Goal: Find specific page/section: Find specific page/section

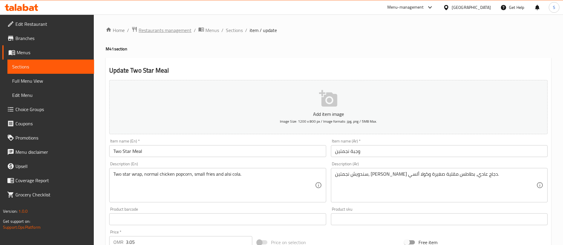
click at [181, 31] on span "Restaurants management" at bounding box center [165, 30] width 53 height 7
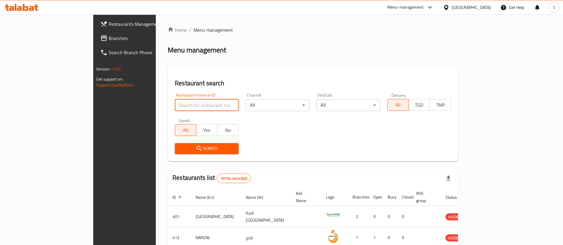
click at [175, 105] on input "search" at bounding box center [207, 105] width 64 height 12
type input "lok"
click button "Search" at bounding box center [207, 148] width 64 height 11
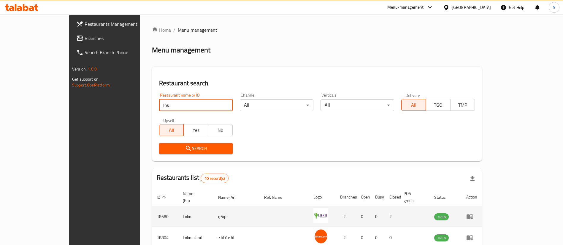
scroll to position [197, 0]
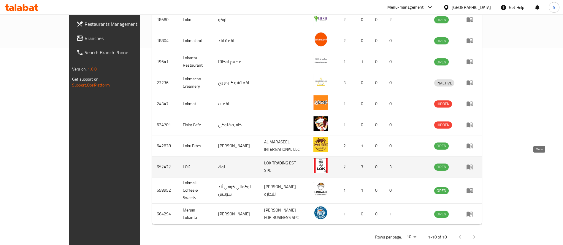
click at [473, 163] on icon "enhanced table" at bounding box center [469, 166] width 7 height 7
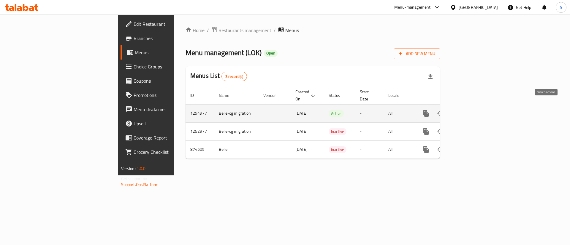
click at [471, 111] on icon "enhanced table" at bounding box center [468, 113] width 5 height 5
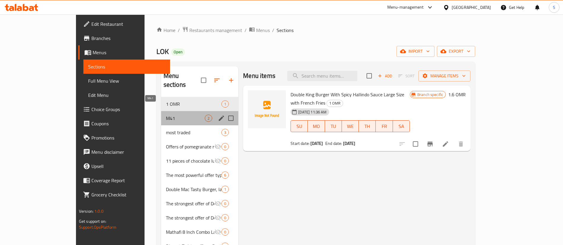
click at [166, 115] on span "M41" at bounding box center [185, 118] width 39 height 7
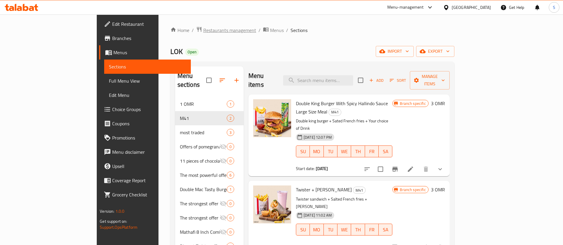
click at [203, 31] on span "Restaurants management" at bounding box center [229, 30] width 53 height 7
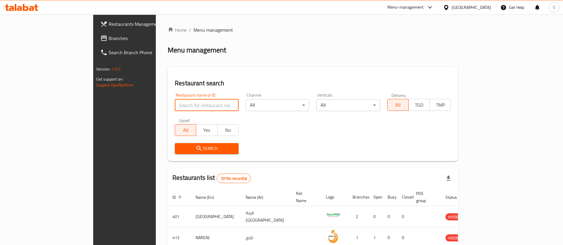
click at [189, 107] on input "search" at bounding box center [207, 105] width 64 height 12
paste input "20637"
type input "20637"
click button "Search" at bounding box center [207, 148] width 64 height 11
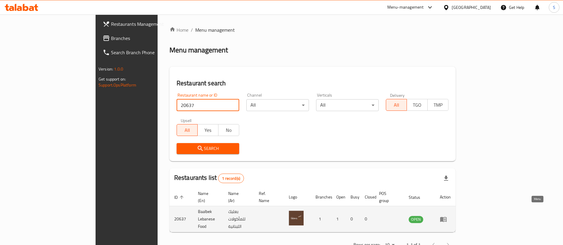
click at [446, 217] on icon "enhanced table" at bounding box center [443, 219] width 7 height 5
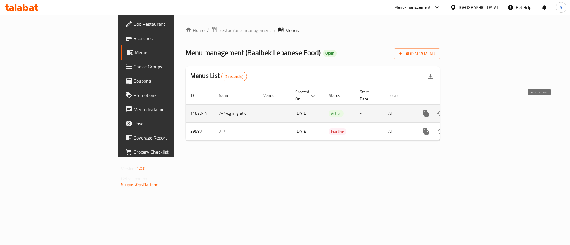
click at [472, 110] on icon "enhanced table" at bounding box center [468, 113] width 7 height 7
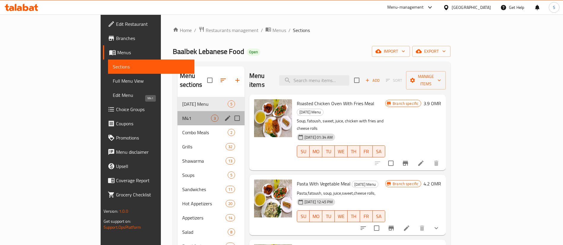
click at [182, 115] on span "M41" at bounding box center [196, 118] width 29 height 7
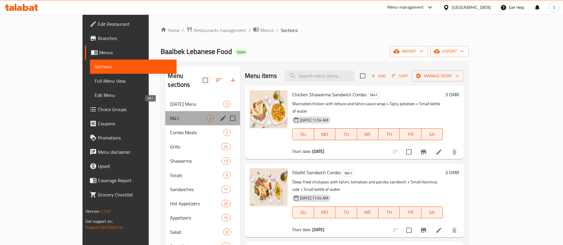
click at [173, 115] on span "M41" at bounding box center [188, 118] width 36 height 7
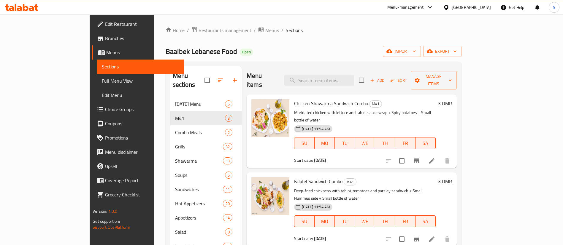
click at [96, 10] on div "Menu-management [GEOGRAPHIC_DATA] Get Help S" at bounding box center [281, 7] width 563 height 14
click at [198, 29] on span "Restaurants management" at bounding box center [224, 30] width 53 height 7
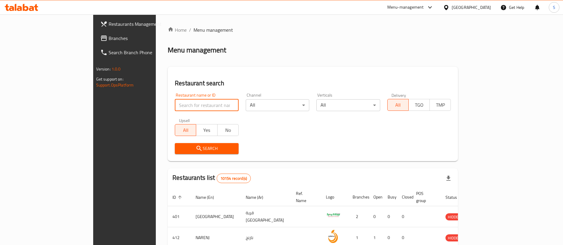
click at [175, 107] on input "search" at bounding box center [207, 105] width 64 height 12
paste input "627953"
type input "627953"
click button "Search" at bounding box center [207, 148] width 64 height 11
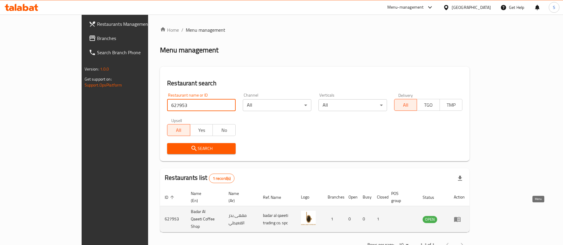
click at [461, 216] on icon "enhanced table" at bounding box center [457, 219] width 7 height 7
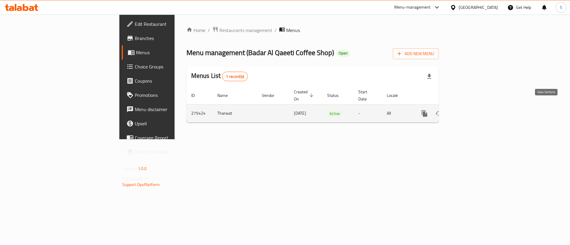
click at [470, 110] on icon "enhanced table" at bounding box center [466, 113] width 7 height 7
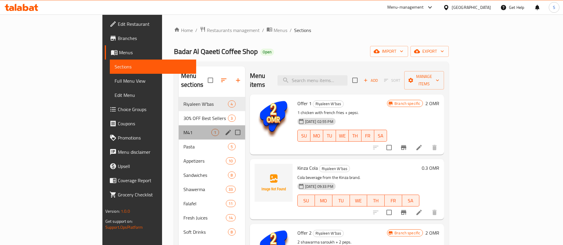
click at [179, 125] on div "M41 1" at bounding box center [212, 132] width 66 height 14
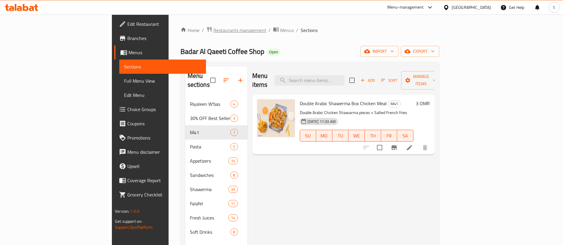
click at [213, 27] on span "Restaurants management" at bounding box center [239, 30] width 53 height 7
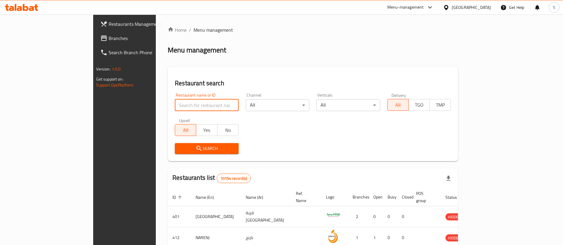
click at [175, 104] on input "search" at bounding box center [207, 105] width 64 height 12
paste input "26224"
type input "26224"
click button "Search" at bounding box center [207, 148] width 64 height 11
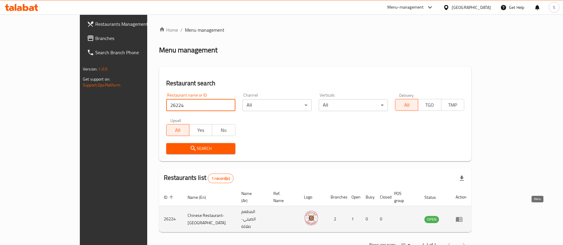
click at [462, 217] on icon "enhanced table" at bounding box center [459, 219] width 7 height 5
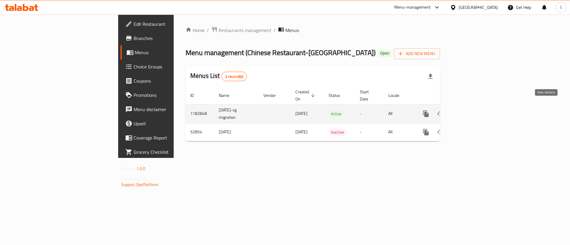
click at [472, 110] on icon "enhanced table" at bounding box center [468, 113] width 7 height 7
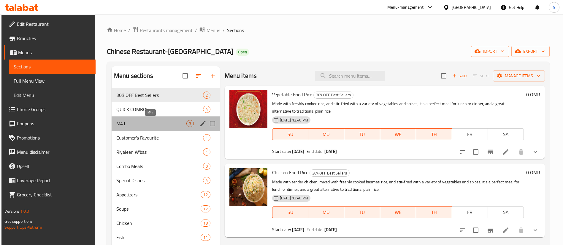
click at [141, 125] on span "M41" at bounding box center [151, 123] width 70 height 7
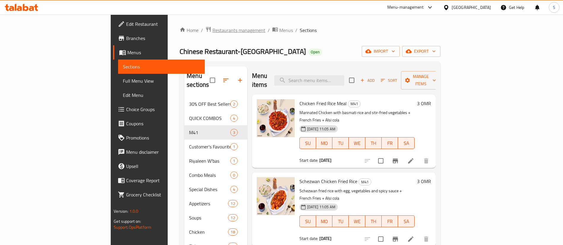
click at [212, 30] on span "Restaurants management" at bounding box center [238, 30] width 53 height 7
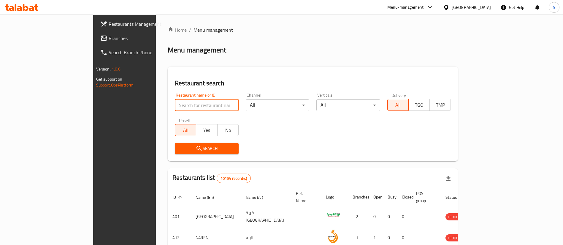
click at [175, 107] on input "search" at bounding box center [207, 105] width 64 height 12
paste input "26115"
type input "26115"
click button "Search" at bounding box center [207, 148] width 64 height 11
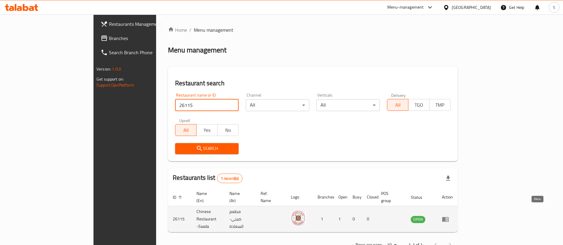
click at [449, 216] on icon "enhanced table" at bounding box center [445, 219] width 7 height 7
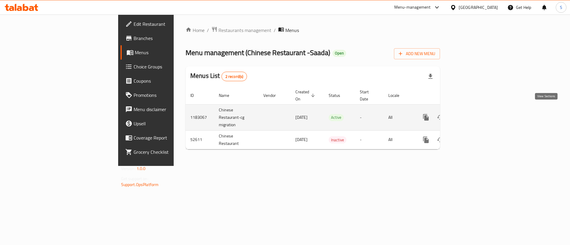
click at [476, 110] on link "enhanced table" at bounding box center [468, 117] width 14 height 14
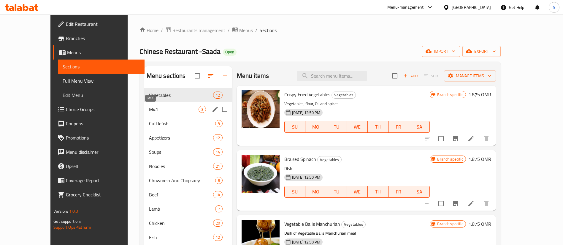
click at [165, 109] on span "M41" at bounding box center [174, 109] width 50 height 7
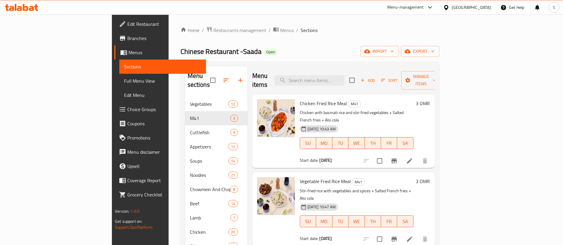
click at [439, 30] on ol "Home / Restaurants management / Menus / Sections" at bounding box center [309, 30] width 259 height 8
click at [213, 29] on span "Restaurants management" at bounding box center [239, 30] width 53 height 7
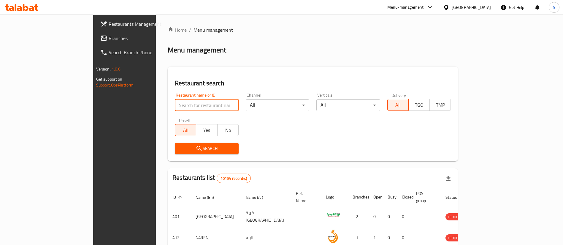
click at [183, 102] on input "search" at bounding box center [207, 105] width 64 height 12
paste input "661369"
type input "661369"
click button "Search" at bounding box center [207, 148] width 64 height 11
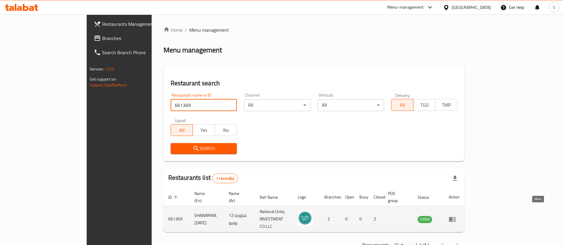
click at [455, 217] on icon "enhanced table" at bounding box center [452, 219] width 7 height 5
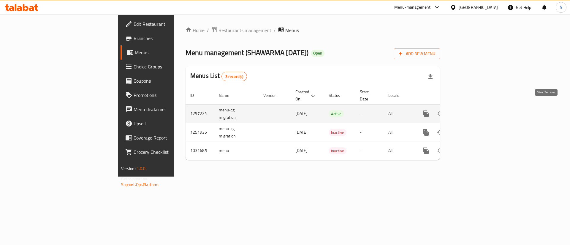
click at [471, 111] on icon "enhanced table" at bounding box center [468, 113] width 5 height 5
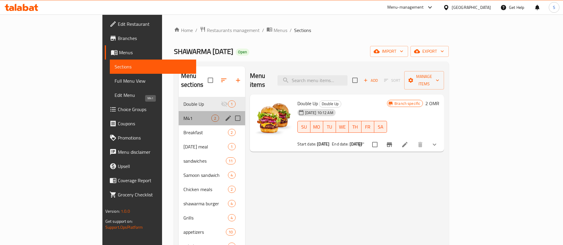
click at [183, 115] on span "M41" at bounding box center [197, 118] width 28 height 7
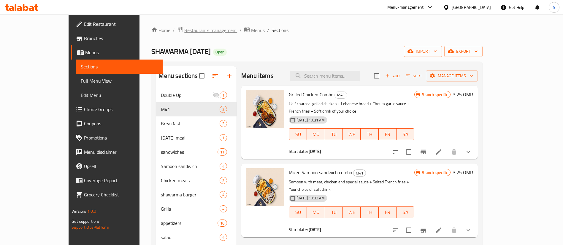
click at [184, 29] on span "Restaurants management" at bounding box center [210, 30] width 53 height 7
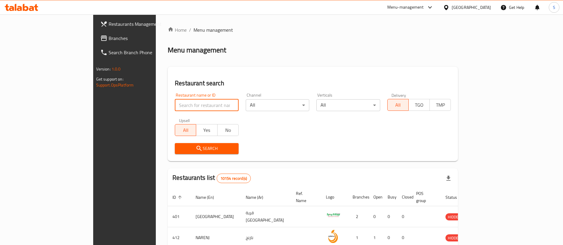
click at [180, 102] on input "search" at bounding box center [207, 105] width 64 height 12
paste input "634931"
type input "634931"
click button "Search" at bounding box center [207, 148] width 64 height 11
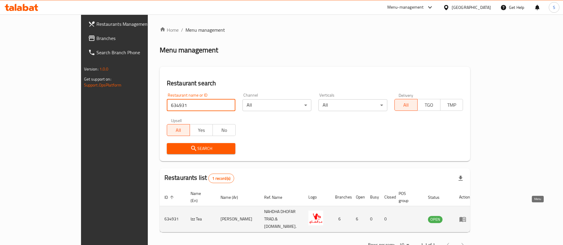
click at [466, 217] on icon "enhanced table" at bounding box center [462, 219] width 7 height 5
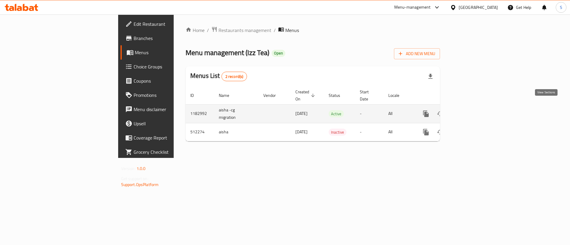
click at [472, 110] on icon "enhanced table" at bounding box center [468, 113] width 7 height 7
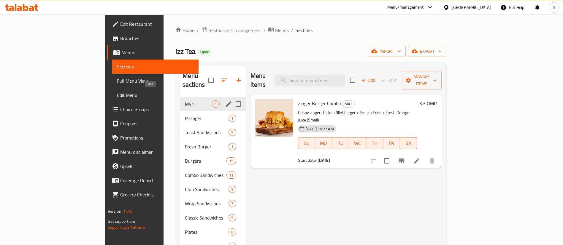
click at [185, 101] on span "M41" at bounding box center [198, 104] width 27 height 7
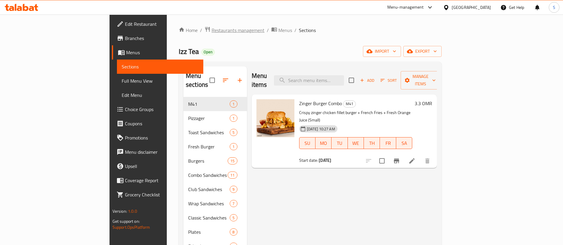
click at [212, 30] on span "Restaurants management" at bounding box center [238, 30] width 53 height 7
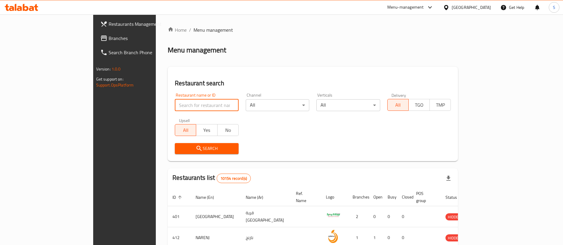
click at [180, 106] on input "search" at bounding box center [207, 105] width 64 height 12
paste input "673663"
type input "673663"
click button "Search" at bounding box center [207, 148] width 64 height 11
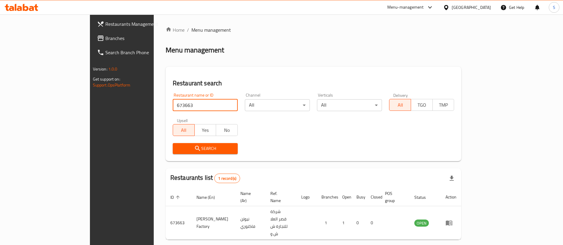
click button "Search" at bounding box center [205, 148] width 65 height 11
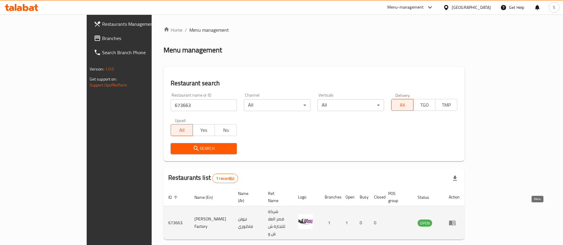
click at [455, 221] on icon "enhanced table" at bounding box center [452, 223] width 7 height 5
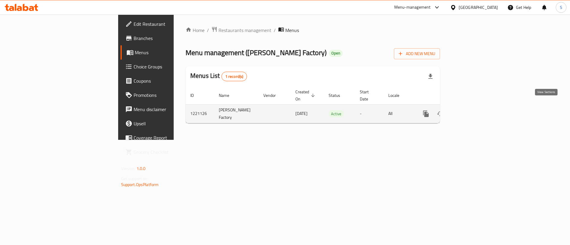
click at [472, 110] on icon "enhanced table" at bounding box center [468, 113] width 7 height 7
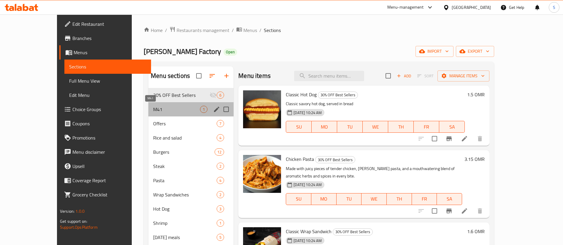
click at [163, 106] on span "M41" at bounding box center [176, 109] width 47 height 7
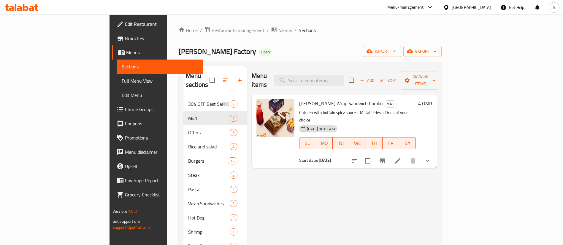
click at [437, 191] on div "Menu items Add Sort Manage items [PERSON_NAME] Wrap Sandwich Combo M41 Chicken …" at bounding box center [342, 217] width 190 height 303
click at [212, 29] on span "Restaurants management" at bounding box center [238, 30] width 53 height 7
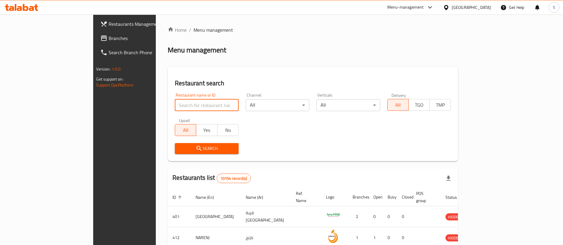
click at [179, 103] on input "search" at bounding box center [207, 105] width 64 height 12
paste input "20285"
type input "20285"
click button "Search" at bounding box center [207, 148] width 64 height 11
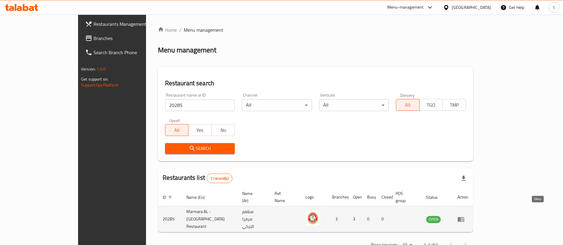
click at [463, 219] on icon "enhanced table" at bounding box center [462, 220] width 2 height 2
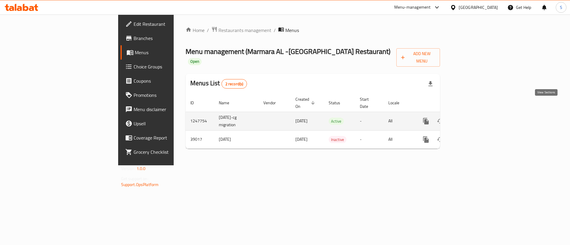
click at [472, 118] on icon "enhanced table" at bounding box center [468, 121] width 7 height 7
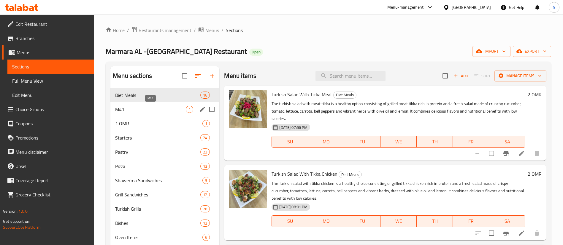
click at [160, 107] on span "M41" at bounding box center [150, 109] width 71 height 7
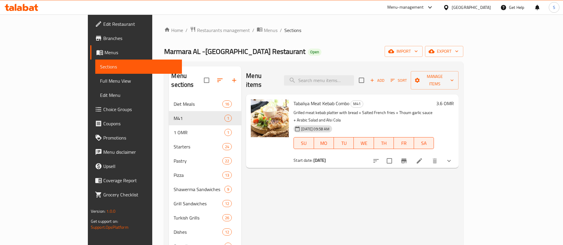
click at [197, 32] on span "Restaurants management" at bounding box center [223, 30] width 53 height 7
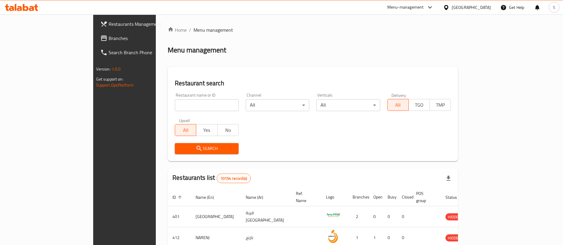
click at [194, 108] on input "search" at bounding box center [207, 105] width 64 height 12
paste input "646177"
type input "646177"
click button "Search" at bounding box center [207, 148] width 64 height 11
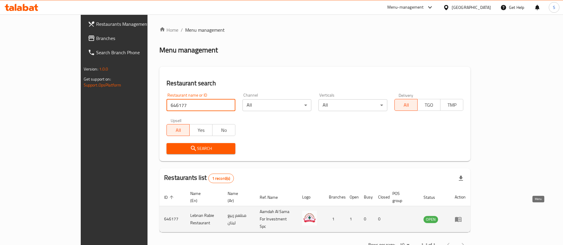
click at [460, 219] on icon "enhanced table" at bounding box center [459, 220] width 2 height 2
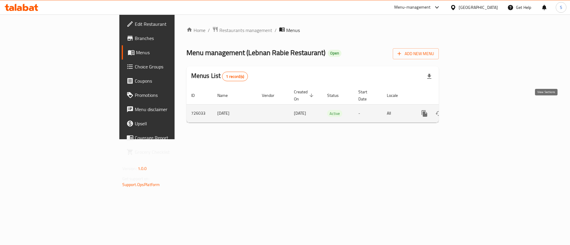
click at [470, 110] on icon "enhanced table" at bounding box center [466, 113] width 7 height 7
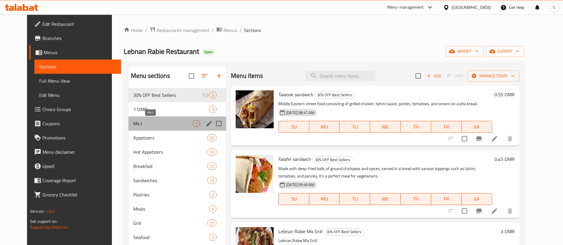
click at [144, 125] on span "M41" at bounding box center [162, 123] width 59 height 7
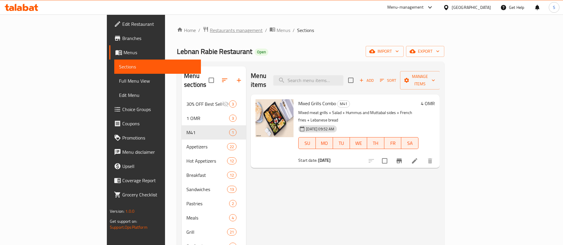
click at [210, 31] on span "Restaurants management" at bounding box center [236, 30] width 53 height 7
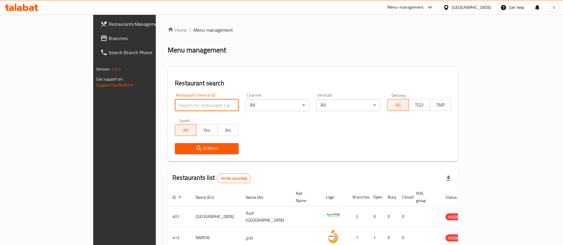
click at [176, 105] on input "search" at bounding box center [207, 105] width 64 height 12
paste input "626805"
type input "626805"
click button "Search" at bounding box center [207, 148] width 64 height 11
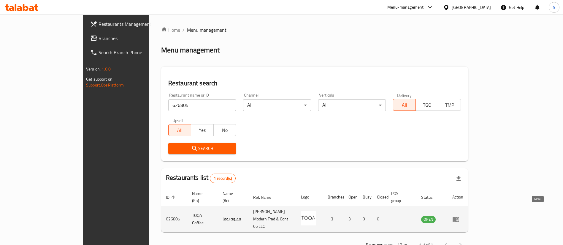
click at [459, 216] on icon "enhanced table" at bounding box center [455, 219] width 7 height 7
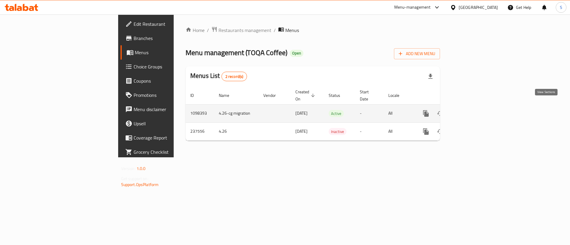
click at [472, 110] on icon "enhanced table" at bounding box center [468, 113] width 7 height 7
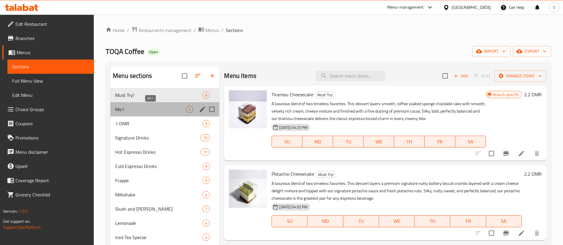
click at [143, 107] on span "M41" at bounding box center [150, 109] width 71 height 7
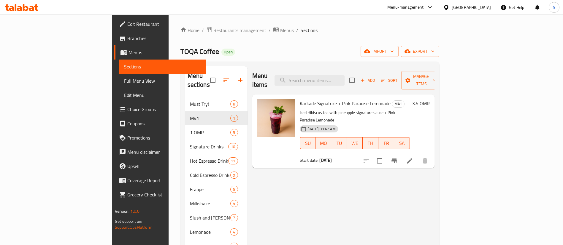
click at [434, 190] on div "Menu items Add Sort Manage items Karkade Signature + Pink Paradise Lemonade M41…" at bounding box center [340, 188] width 187 height 245
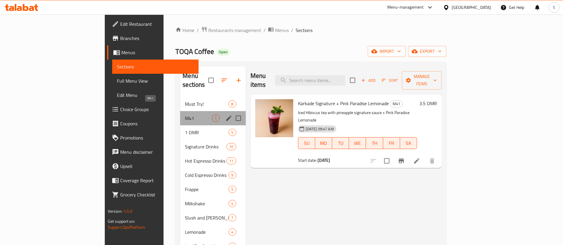
click at [185, 115] on span "M41" at bounding box center [198, 118] width 27 height 7
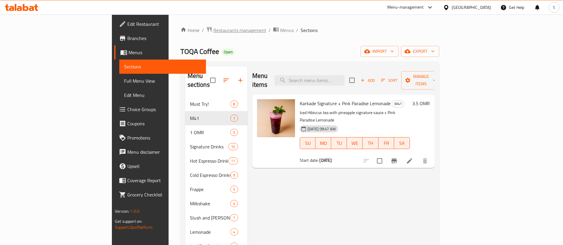
click at [213, 29] on span "Restaurants management" at bounding box center [239, 30] width 53 height 7
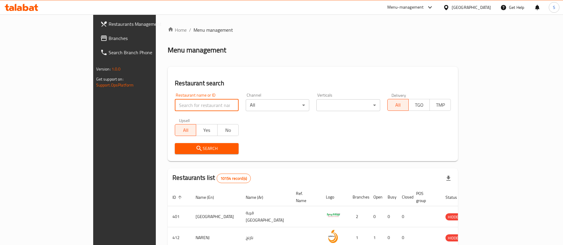
click at [190, 101] on input "search" at bounding box center [207, 105] width 64 height 12
paste input "679138"
type input "679138"
click button "Search" at bounding box center [207, 148] width 64 height 11
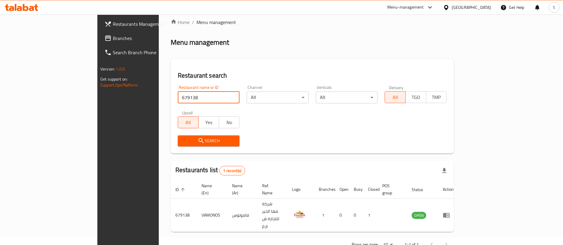
scroll to position [7, 0]
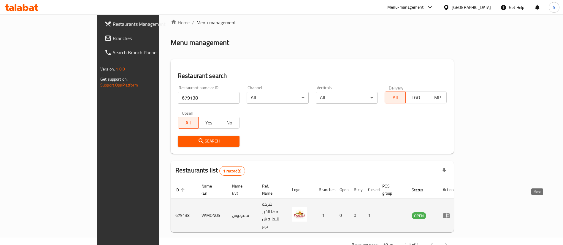
click at [449, 215] on icon "enhanced table" at bounding box center [447, 216] width 2 height 2
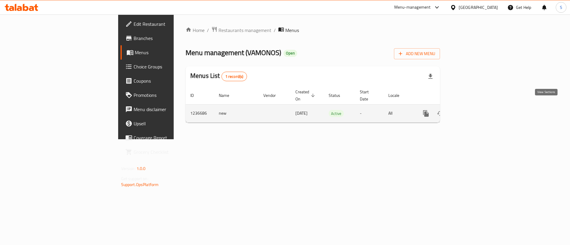
click at [471, 111] on icon "enhanced table" at bounding box center [468, 113] width 5 height 5
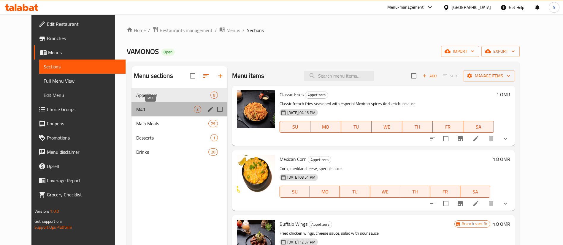
click at [158, 107] on span "M41" at bounding box center [165, 109] width 58 height 7
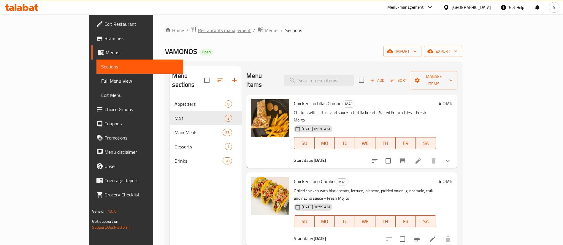
click at [198, 31] on span "Restaurants management" at bounding box center [224, 30] width 53 height 7
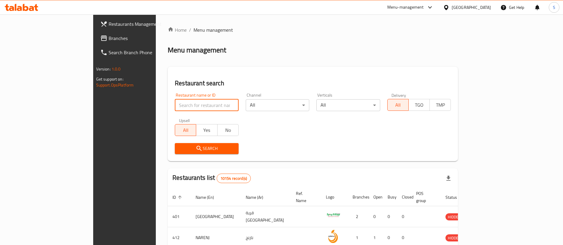
click at [175, 108] on input "search" at bounding box center [207, 105] width 64 height 12
paste input "652753"
type input "652753"
click button "Search" at bounding box center [207, 148] width 64 height 11
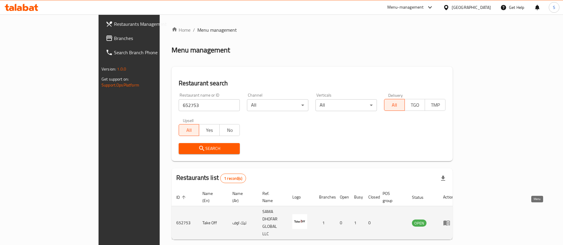
click at [450, 221] on icon "enhanced table" at bounding box center [446, 223] width 7 height 5
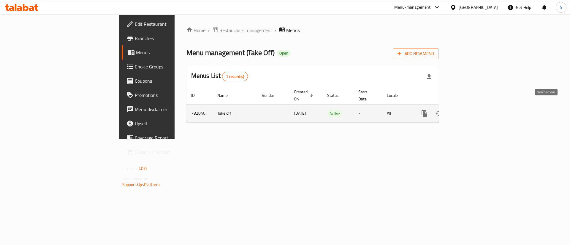
click at [470, 110] on icon "enhanced table" at bounding box center [466, 113] width 7 height 7
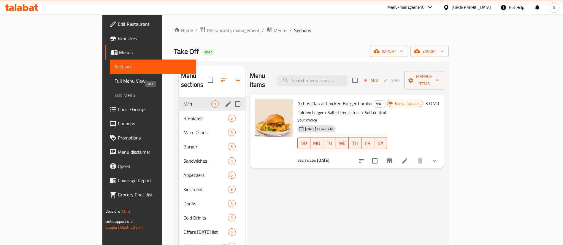
click at [183, 101] on span "M41" at bounding box center [197, 104] width 28 height 7
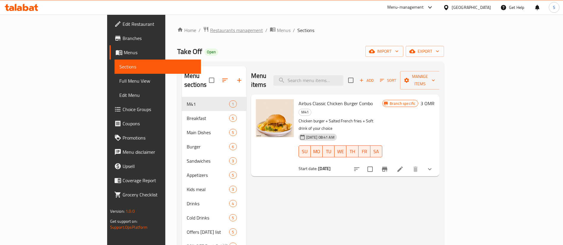
click at [210, 29] on span "Restaurants management" at bounding box center [236, 30] width 53 height 7
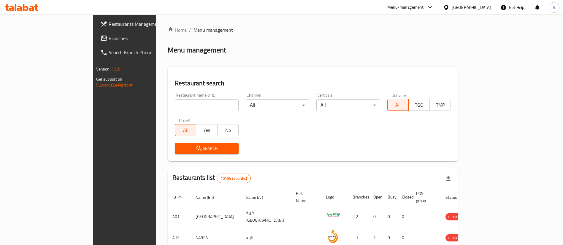
click at [175, 101] on input "search" at bounding box center [207, 105] width 64 height 12
paste input "645591"
type input "645591"
click button "Search" at bounding box center [207, 148] width 64 height 11
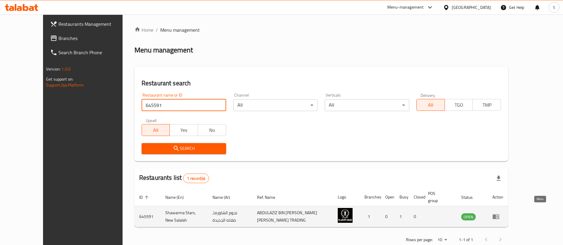
click at [499, 215] on icon "enhanced table" at bounding box center [495, 217] width 7 height 5
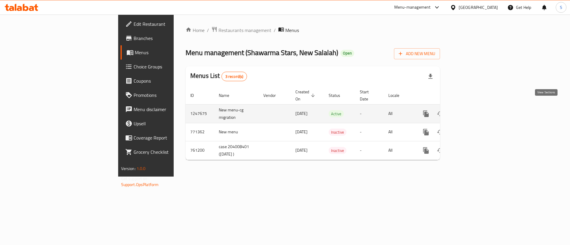
click at [472, 110] on icon "enhanced table" at bounding box center [468, 113] width 7 height 7
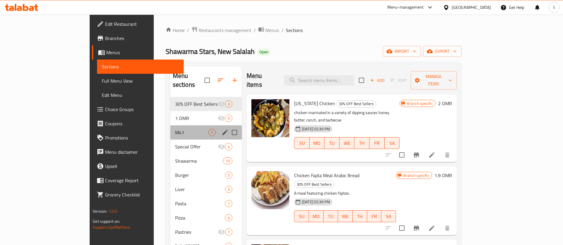
click at [170, 125] on div "M41 1" at bounding box center [205, 132] width 71 height 14
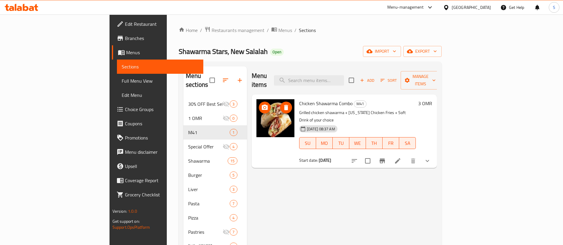
click at [437, 185] on div "Menu items Add Sort Manage items Chicken Shawarma Combo M41 Grilled chicken sha…" at bounding box center [342, 188] width 190 height 245
click at [212, 31] on span "Restaurants management" at bounding box center [238, 30] width 53 height 7
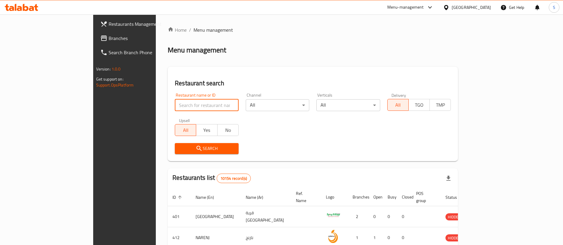
click at [175, 107] on input "search" at bounding box center [207, 105] width 64 height 12
paste input "683437"
type input "683437"
click button "Search" at bounding box center [207, 148] width 64 height 11
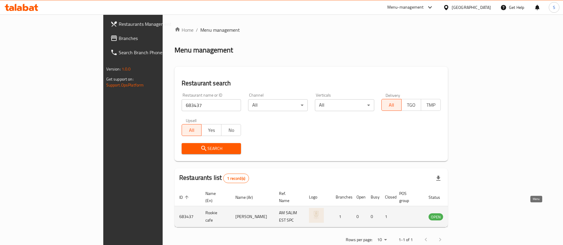
click at [470, 213] on link "enhanced table" at bounding box center [464, 216] width 11 height 7
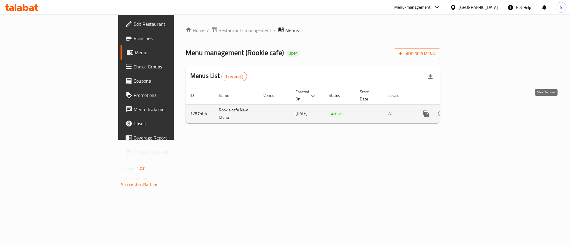
click at [471, 111] on icon "enhanced table" at bounding box center [468, 113] width 5 height 5
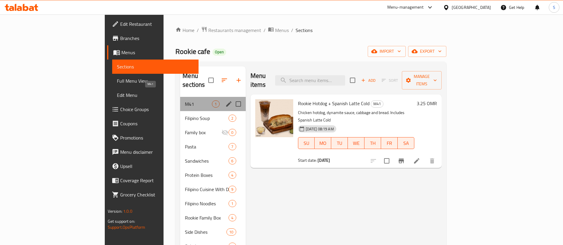
click at [185, 101] on span "M41" at bounding box center [198, 104] width 27 height 7
